Goal: Task Accomplishment & Management: Manage account settings

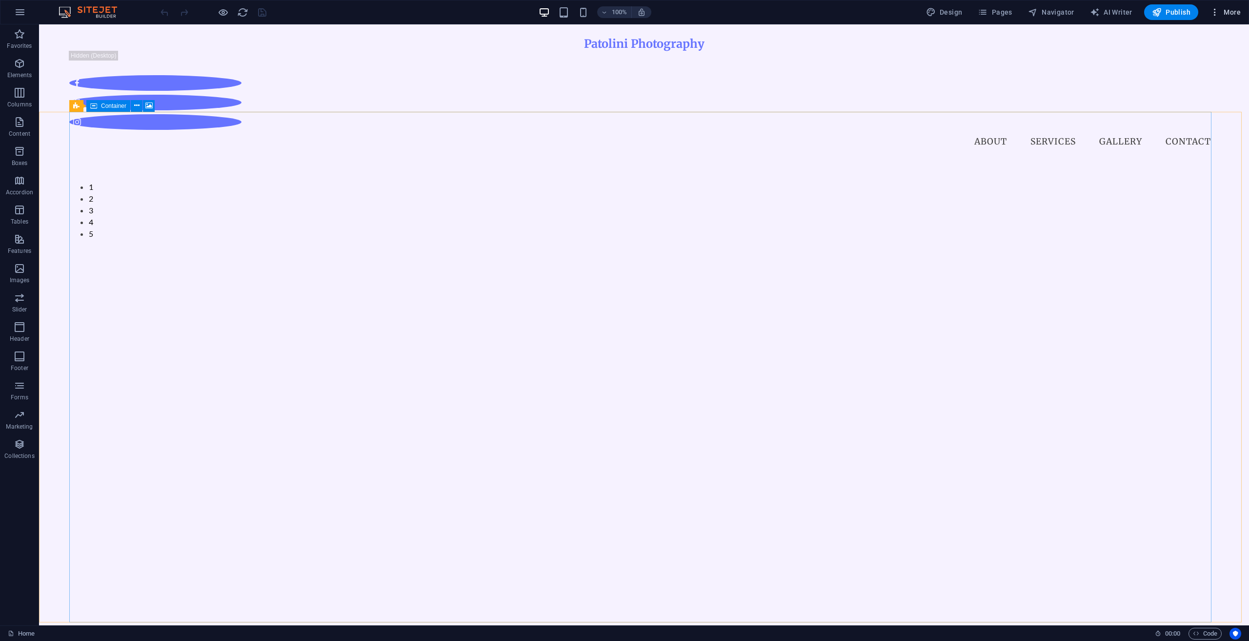
click at [1236, 10] on span "More" at bounding box center [1225, 12] width 31 height 10
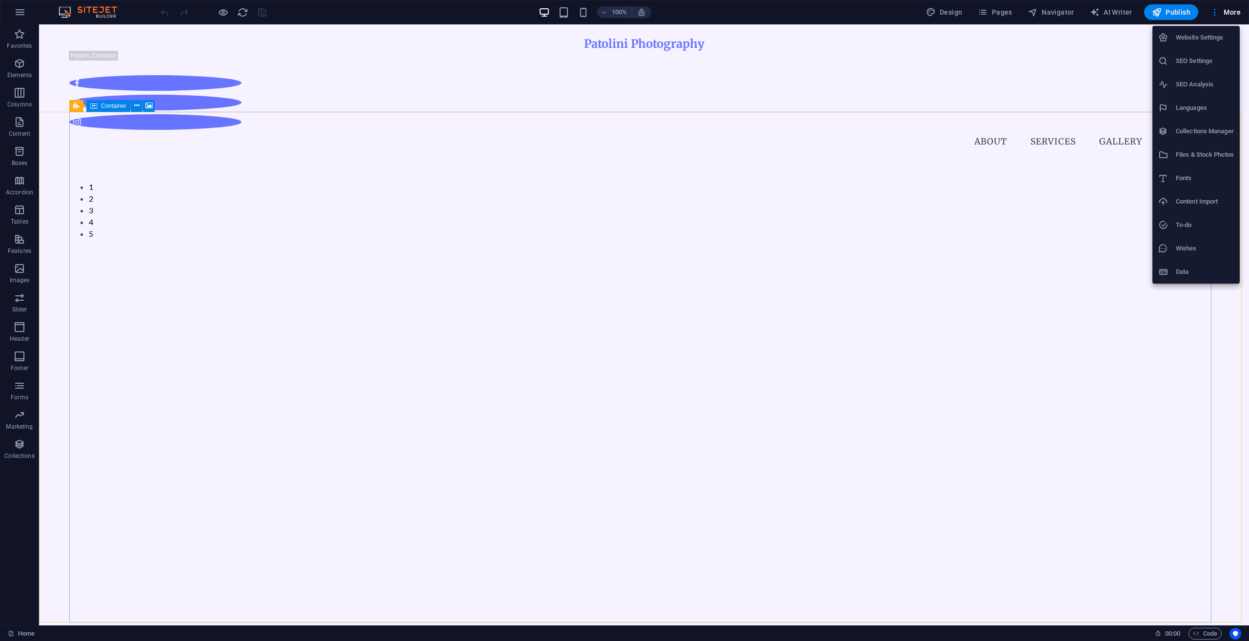
click at [1200, 54] on li "SEO Settings" at bounding box center [1195, 60] width 87 height 23
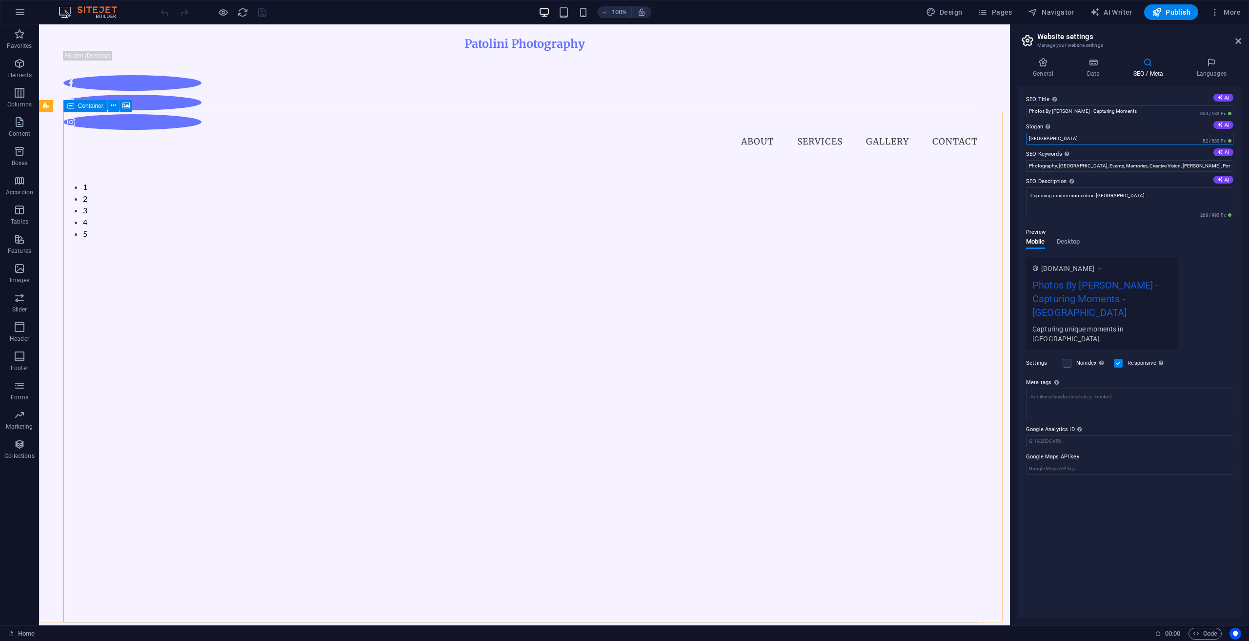
click at [1079, 140] on input "[GEOGRAPHIC_DATA]" at bounding box center [1129, 139] width 207 height 12
drag, startPoint x: 1092, startPoint y: 140, endPoint x: 1025, endPoint y: 141, distance: 67.3
click at [1025, 141] on div "SEO Title The title of your website - make it something that stands out in sear…" at bounding box center [1129, 351] width 223 height 531
click at [1042, 70] on h4 "General" at bounding box center [1045, 68] width 54 height 20
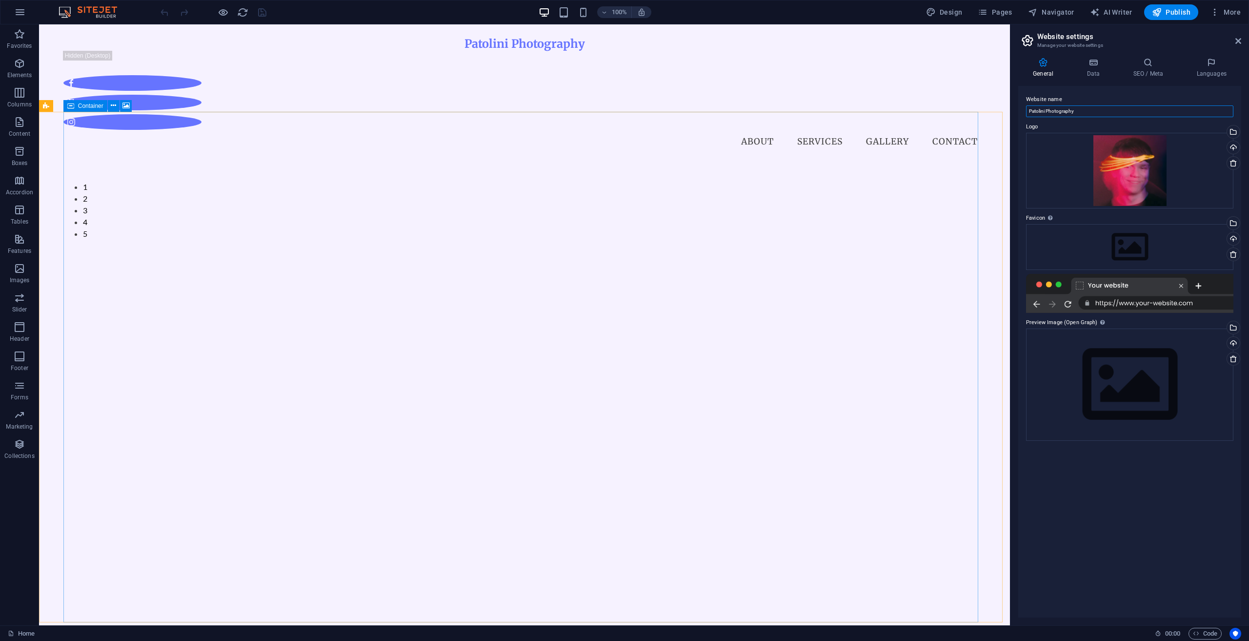
click at [1095, 109] on input "Patolini Photography" at bounding box center [1129, 111] width 207 height 12
click at [1140, 74] on h4 "SEO / Meta" at bounding box center [1149, 68] width 63 height 20
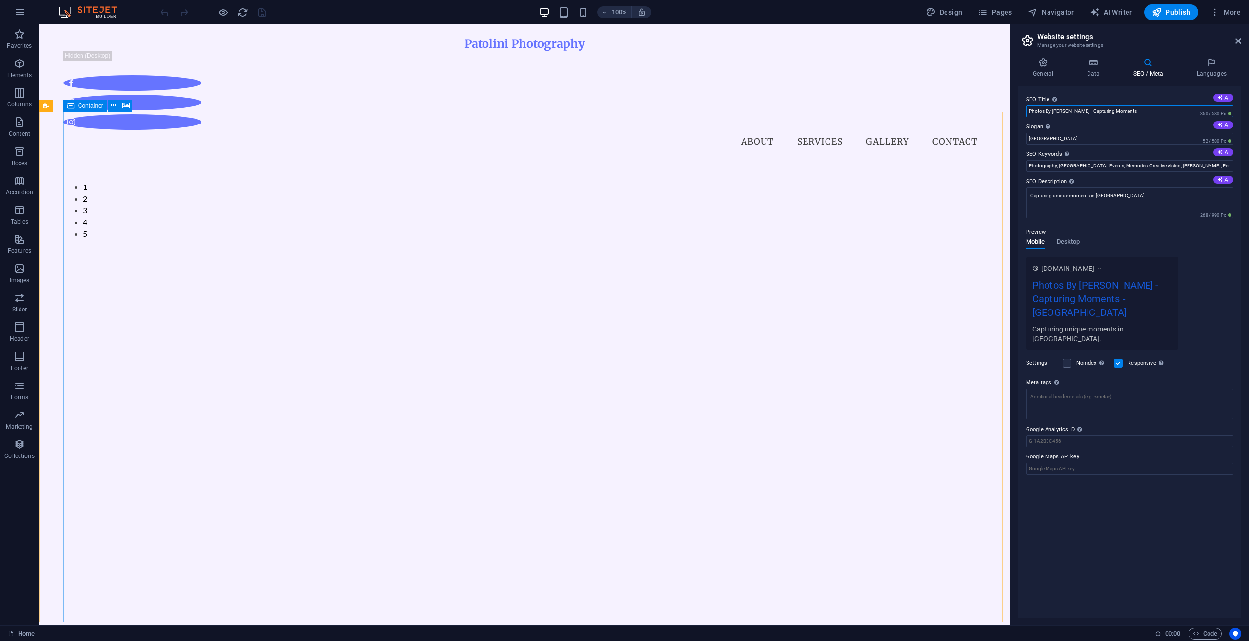
click at [1135, 110] on input "Photos By [PERSON_NAME] - Capturing Moments" at bounding box center [1129, 111] width 207 height 12
drag, startPoint x: 1108, startPoint y: 136, endPoint x: 1049, endPoint y: 136, distance: 59.5
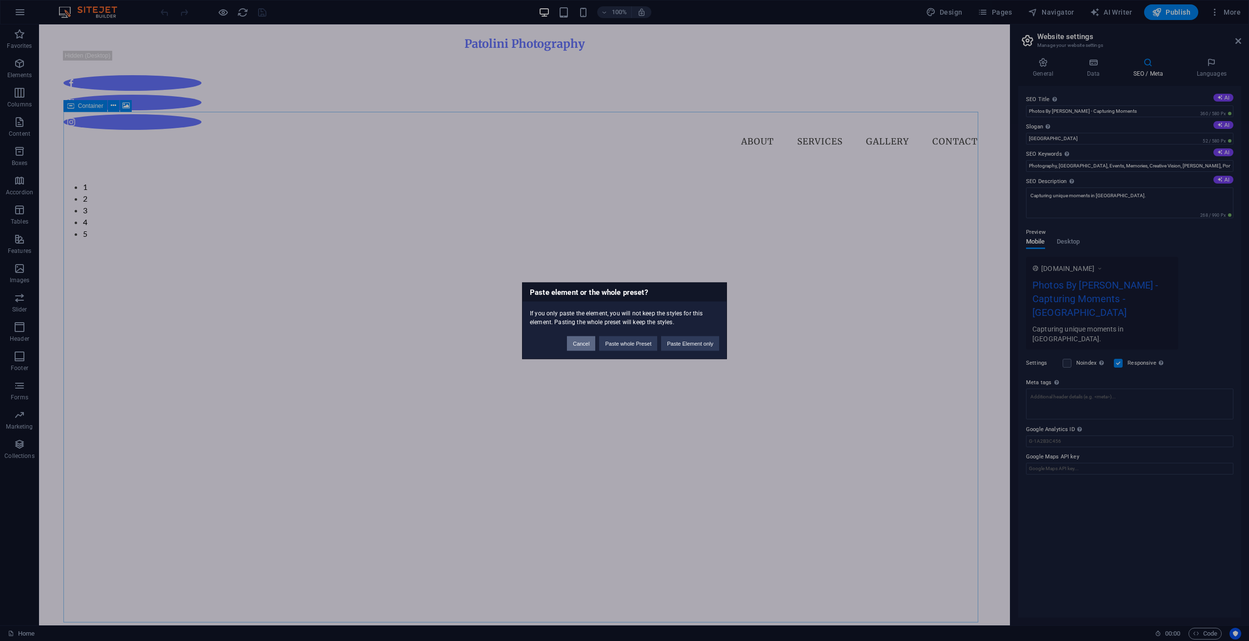
drag, startPoint x: 582, startPoint y: 344, endPoint x: 909, endPoint y: 149, distance: 381.1
click at [582, 344] on button "Cancel" at bounding box center [581, 343] width 28 height 15
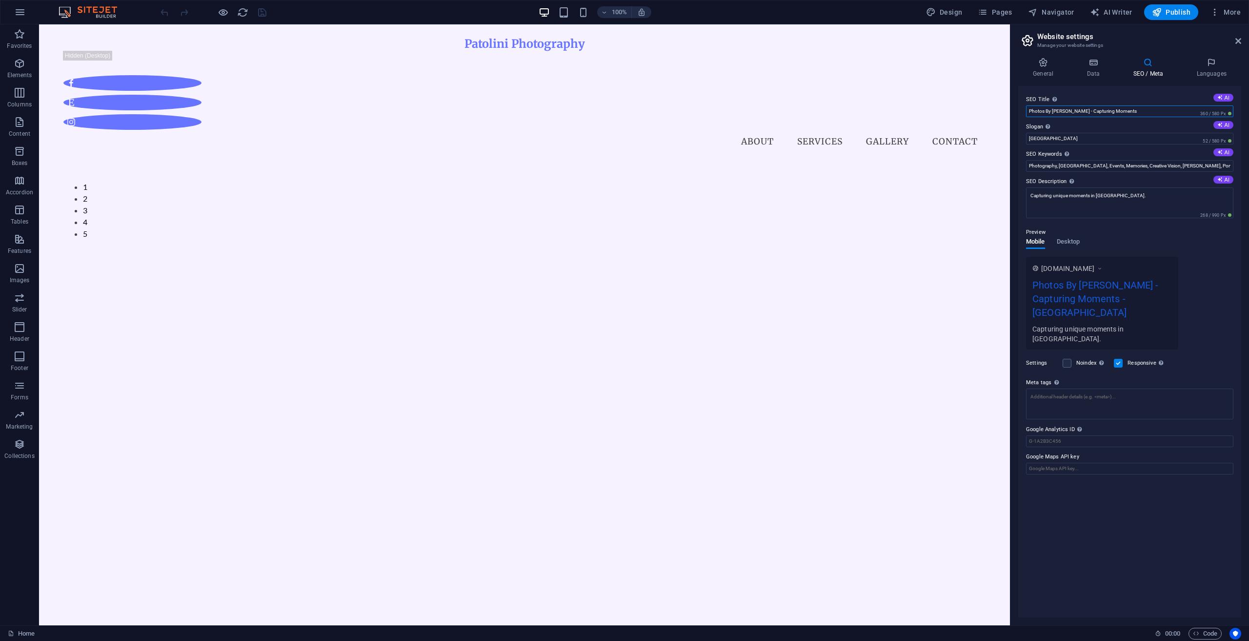
click at [1074, 108] on input "Photos By [PERSON_NAME] - Capturing Moments" at bounding box center [1129, 111] width 207 height 12
drag, startPoint x: 1069, startPoint y: 110, endPoint x: 1028, endPoint y: 115, distance: 41.2
click at [1028, 115] on input "Photos By [PERSON_NAME] - Capturing Moments" at bounding box center [1129, 111] width 207 height 12
paste input "atolini Photography"
type input "Patolini Photography - Capturing Moments"
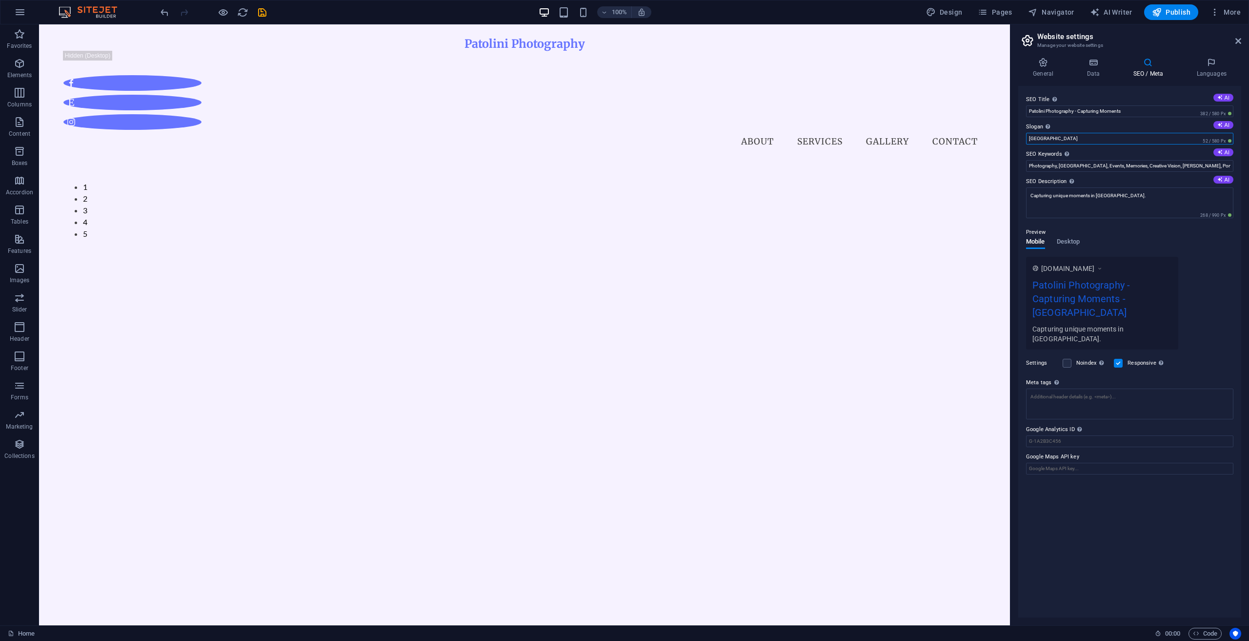
click at [1099, 139] on input "[GEOGRAPHIC_DATA]" at bounding box center [1129, 139] width 207 height 12
drag, startPoint x: 1122, startPoint y: 112, endPoint x: 1079, endPoint y: 113, distance: 43.4
click at [1079, 113] on input "Patolini Photography - Capturing Moments" at bounding box center [1129, 111] width 207 height 12
click at [1059, 139] on div "Comma-separated list of keywords representing your website." at bounding box center [1096, 133] width 78 height 29
click at [1059, 160] on input "Photography, [GEOGRAPHIC_DATA], Events, Memories, Creative Vision, [PERSON_NAME…" at bounding box center [1129, 166] width 207 height 12
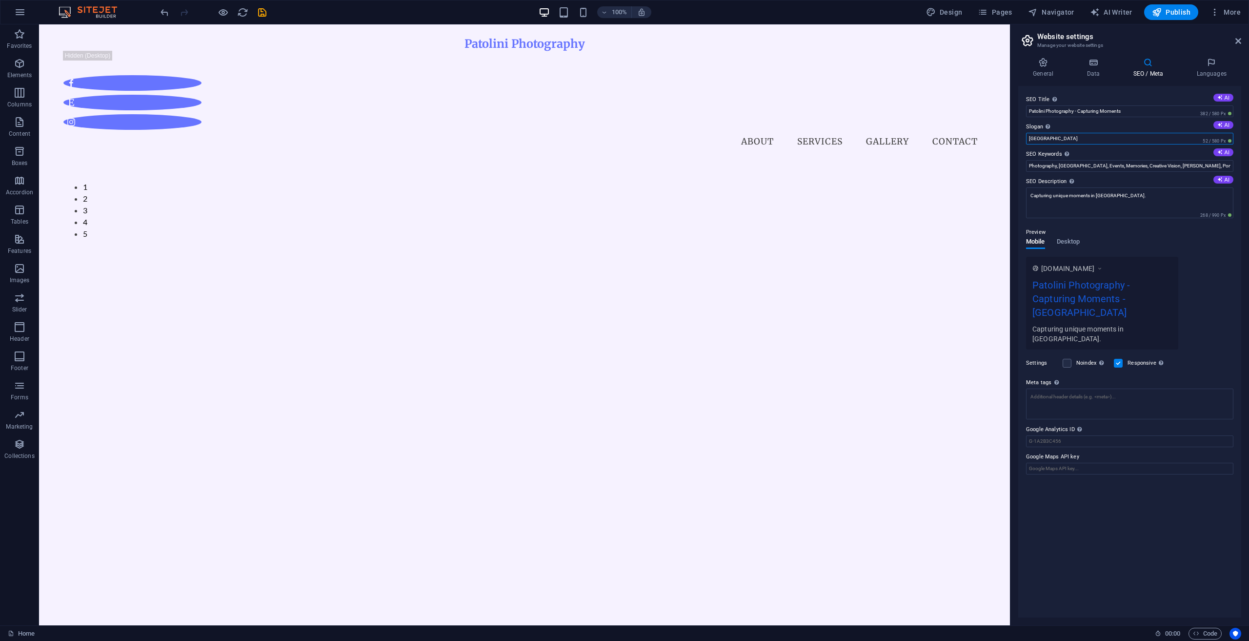
click at [1042, 136] on input "[GEOGRAPHIC_DATA]" at bounding box center [1129, 139] width 207 height 12
paste input "Capturing Moments"
type input "Capturing Moments"
click at [1125, 198] on textarea "Capturing unique moments in [GEOGRAPHIC_DATA]." at bounding box center [1129, 202] width 207 height 31
click at [1225, 181] on button "AI" at bounding box center [1223, 180] width 20 height 8
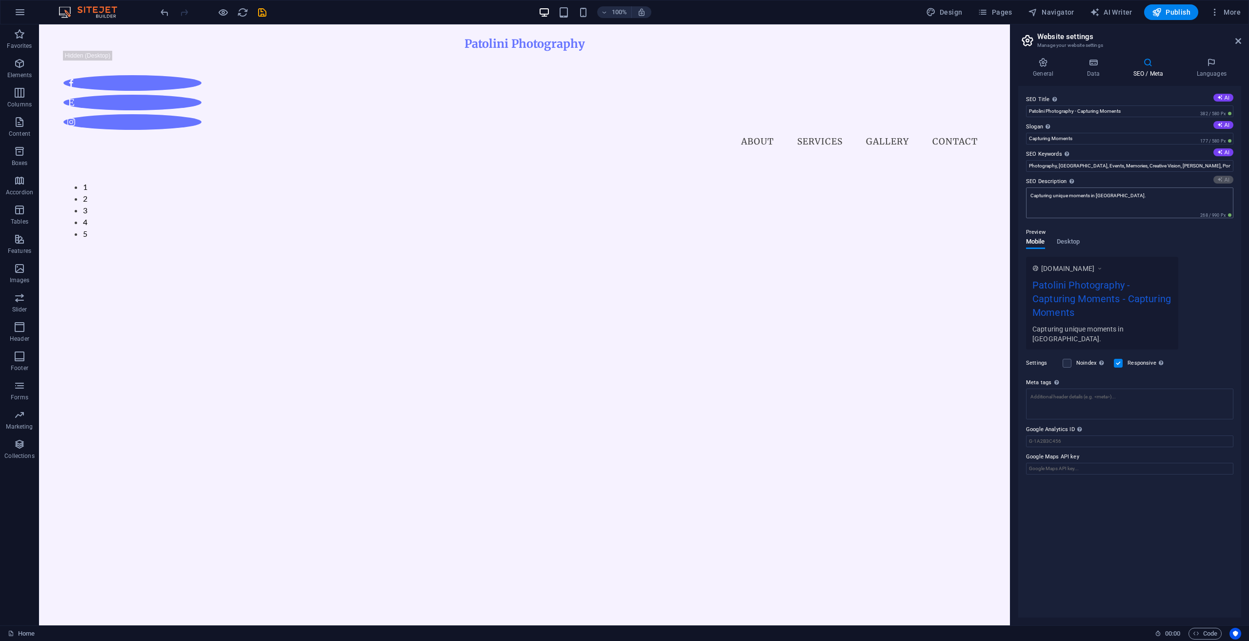
type textarea "Capture your unique moments with [PERSON_NAME] Photography in [GEOGRAPHIC_DATA]…"
click at [1171, 14] on span "Publish" at bounding box center [1171, 12] width 39 height 10
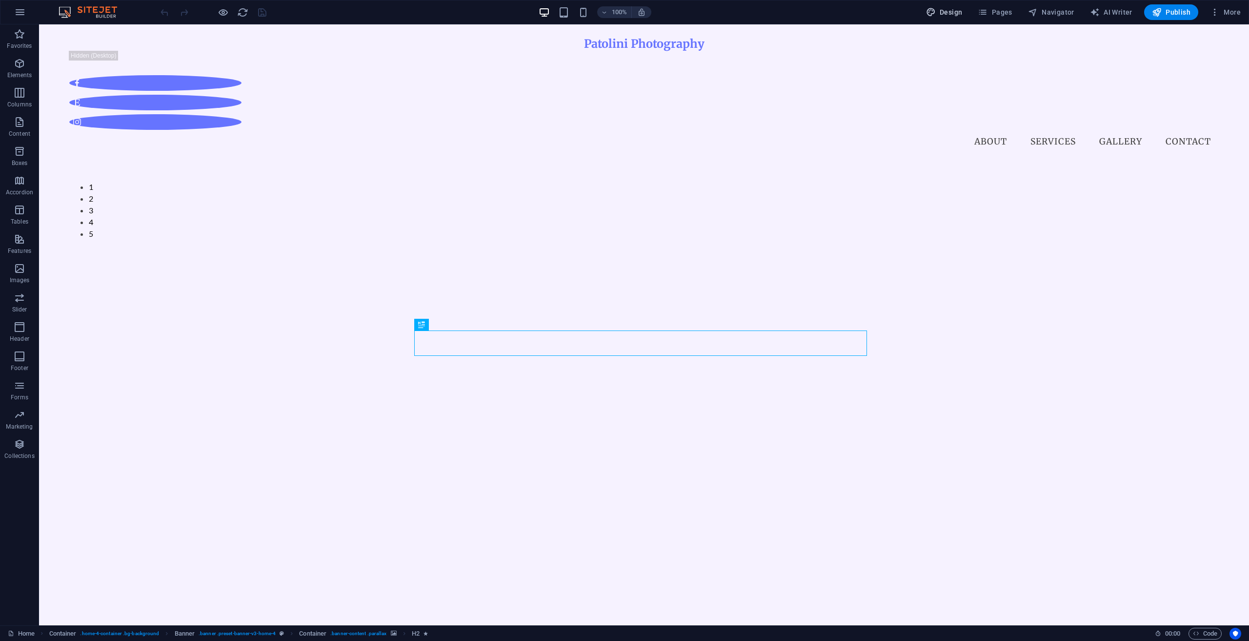
click at [942, 12] on span "Design" at bounding box center [944, 12] width 37 height 10
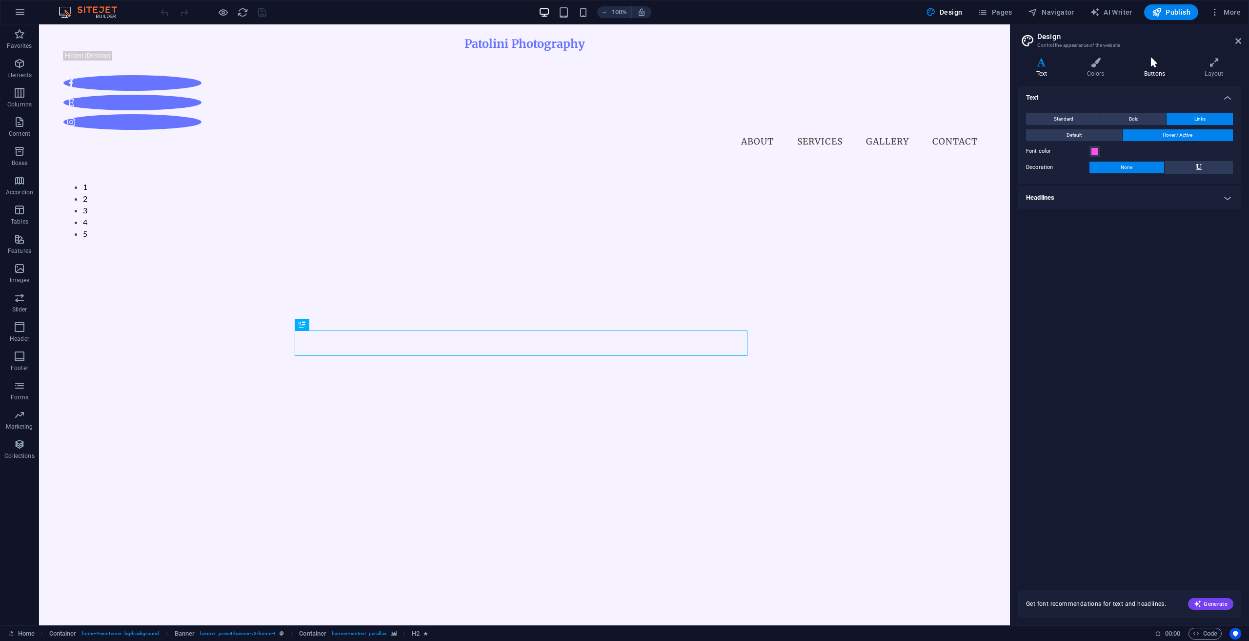
click at [1141, 64] on icon at bounding box center [1154, 63] width 57 height 10
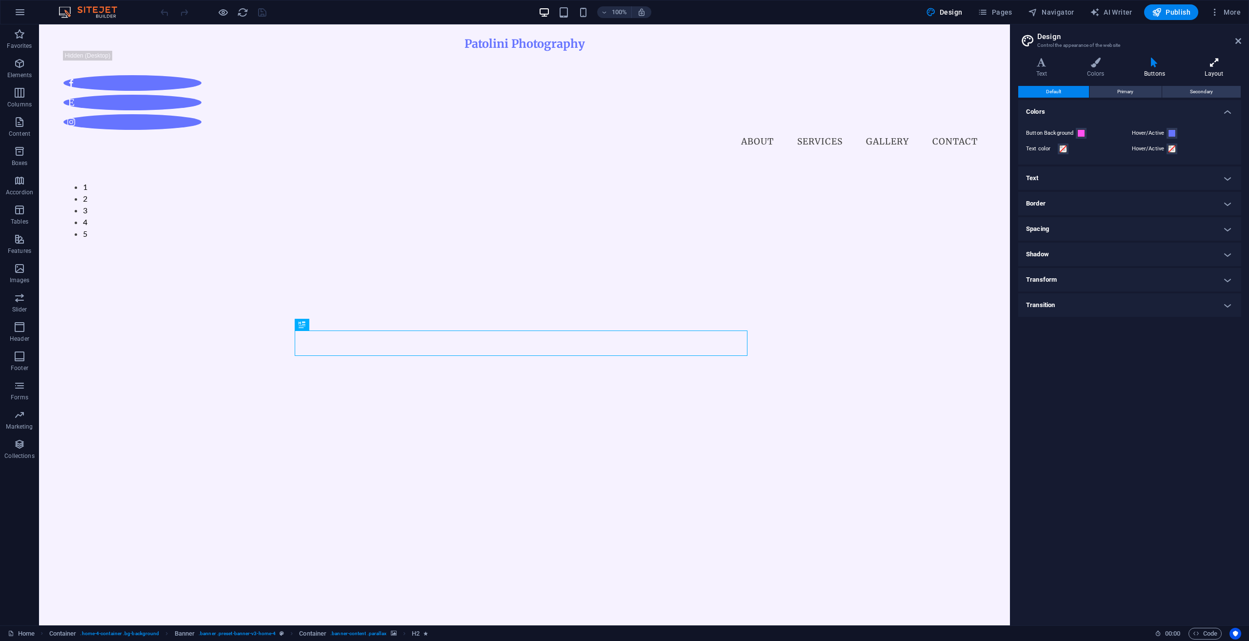
click at [1198, 62] on icon at bounding box center [1214, 63] width 54 height 10
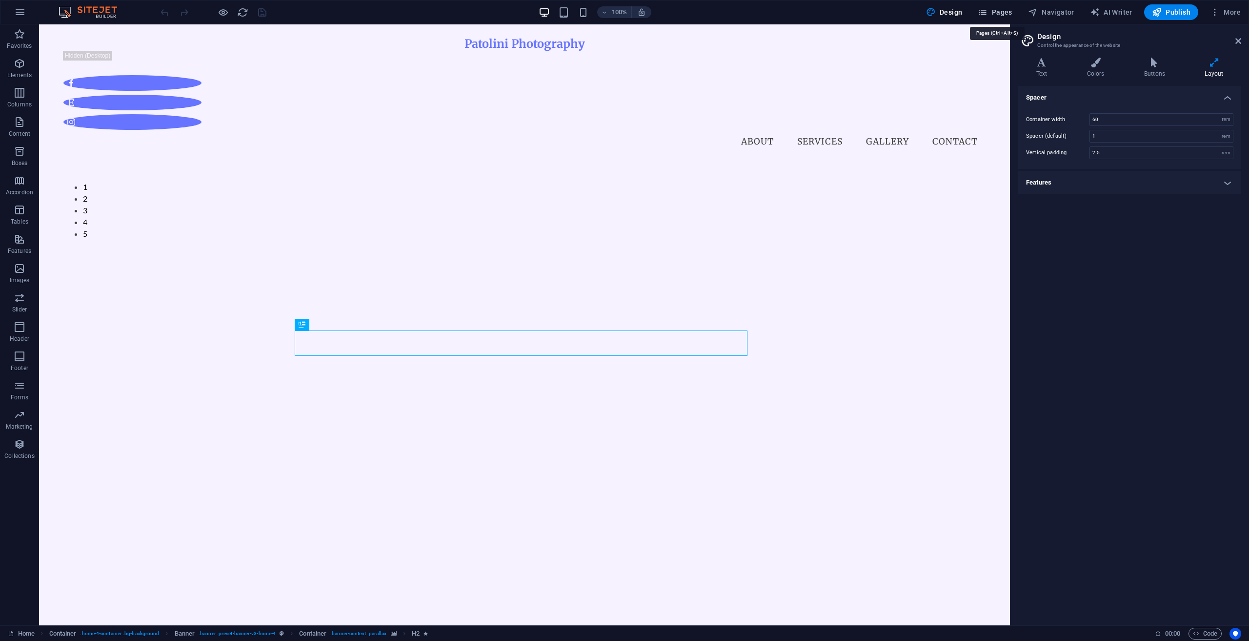
click at [1008, 9] on span "Pages" at bounding box center [995, 12] width 34 height 10
click at [1042, 9] on span "Navigator" at bounding box center [1051, 12] width 46 height 10
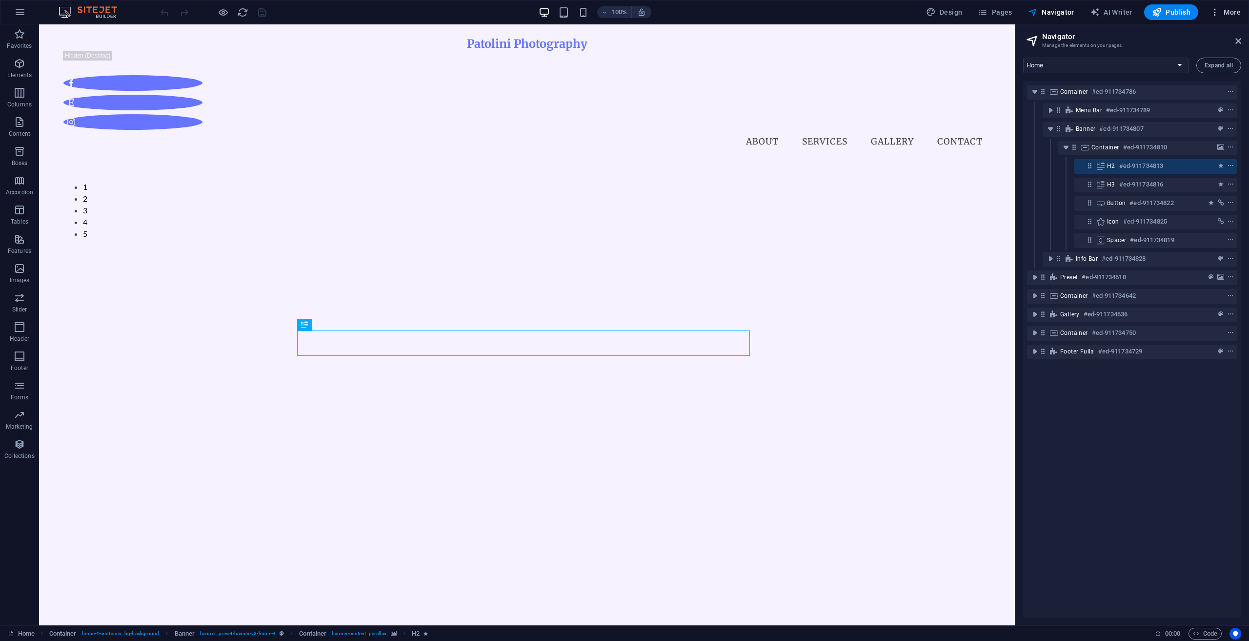
click at [1216, 5] on button "More" at bounding box center [1225, 12] width 39 height 16
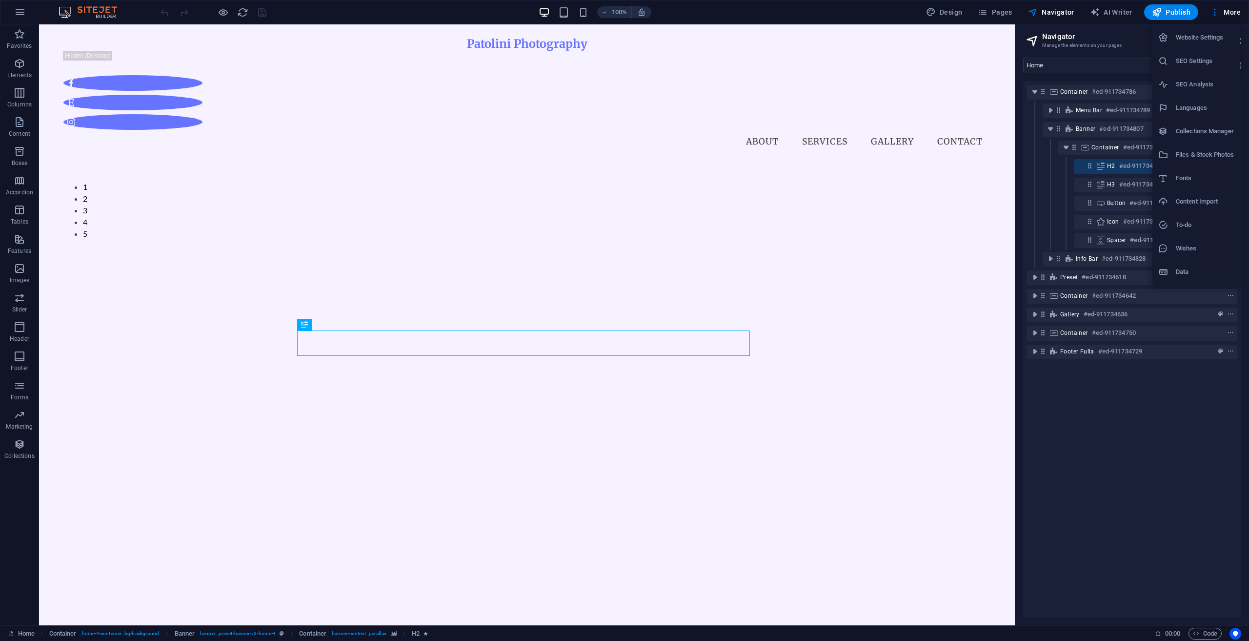
click at [1204, 34] on h6 "Website Settings" at bounding box center [1205, 38] width 58 height 12
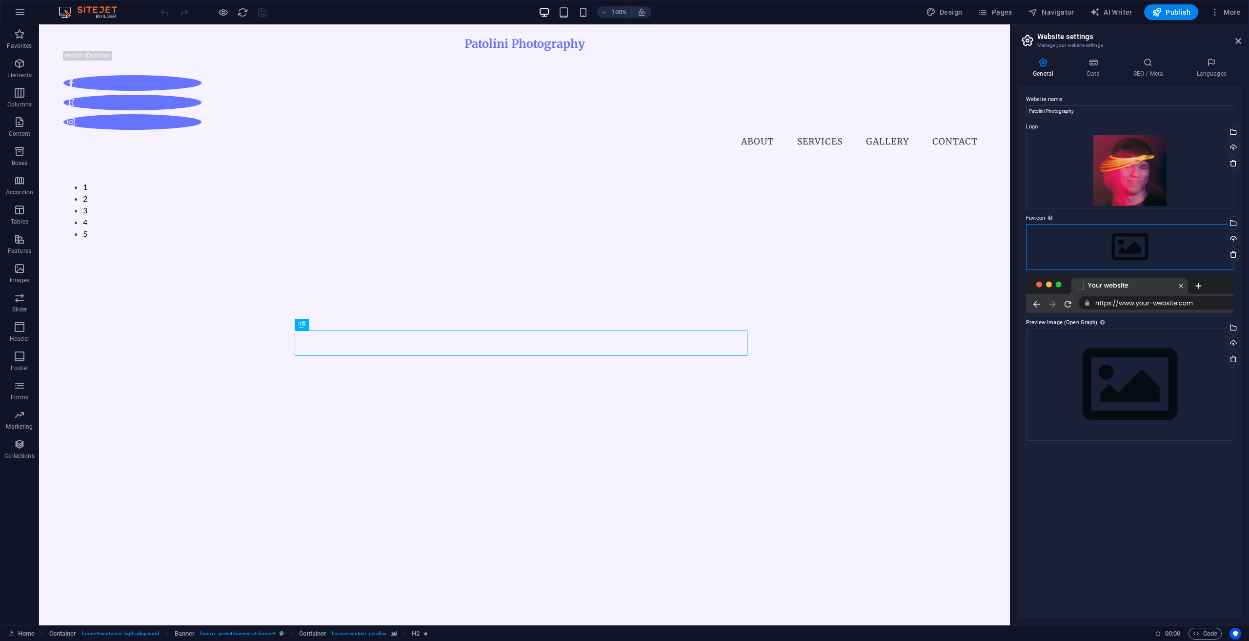
click at [1117, 240] on div "Drag files here, click to choose files or select files from Files or our free s…" at bounding box center [1129, 247] width 207 height 46
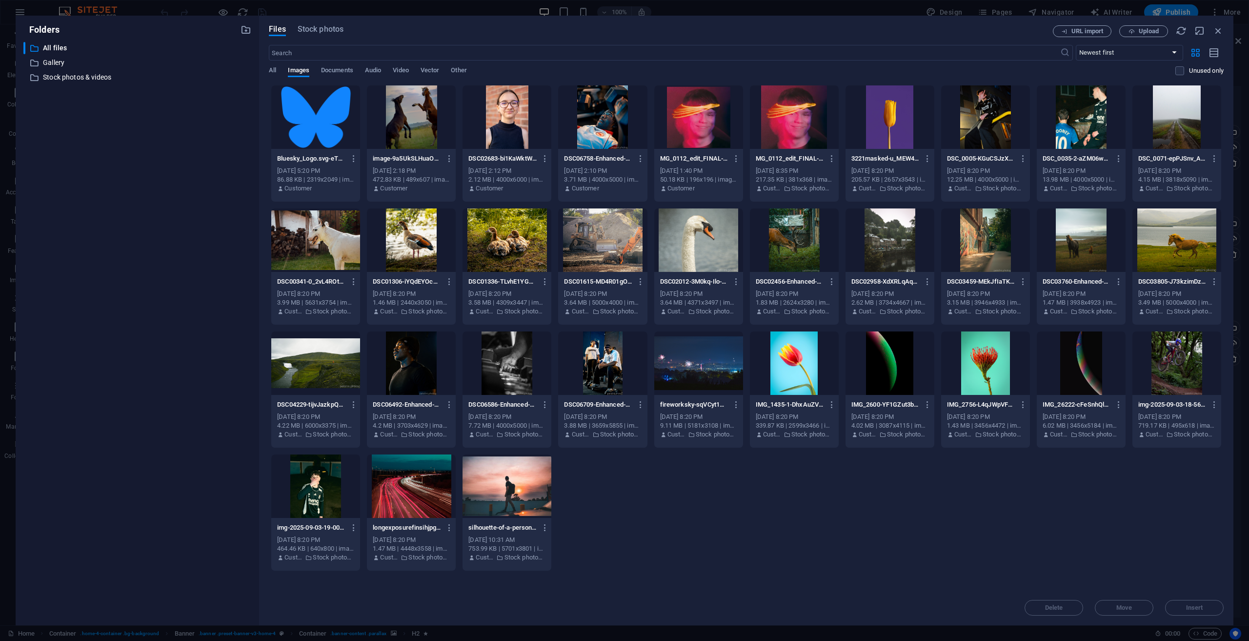
click at [690, 106] on div at bounding box center [698, 116] width 89 height 63
click at [1200, 604] on span "Insert" at bounding box center [1194, 607] width 17 height 6
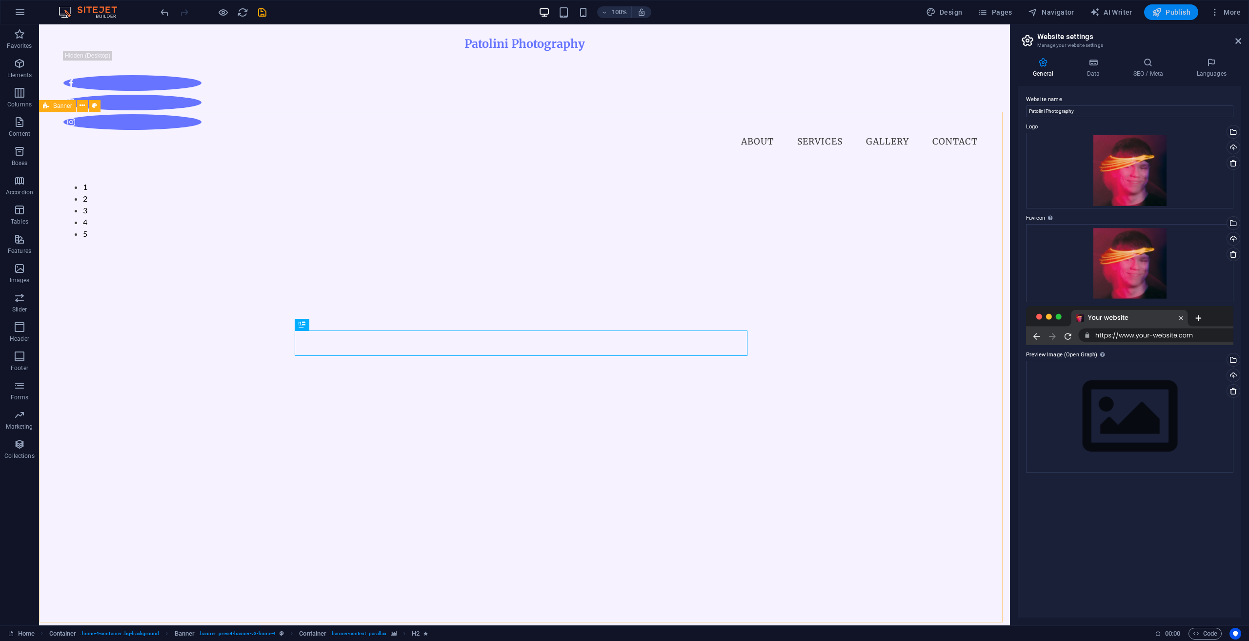
click at [1166, 16] on span "Publish" at bounding box center [1171, 12] width 39 height 10
